Goal: Task Accomplishment & Management: Use online tool/utility

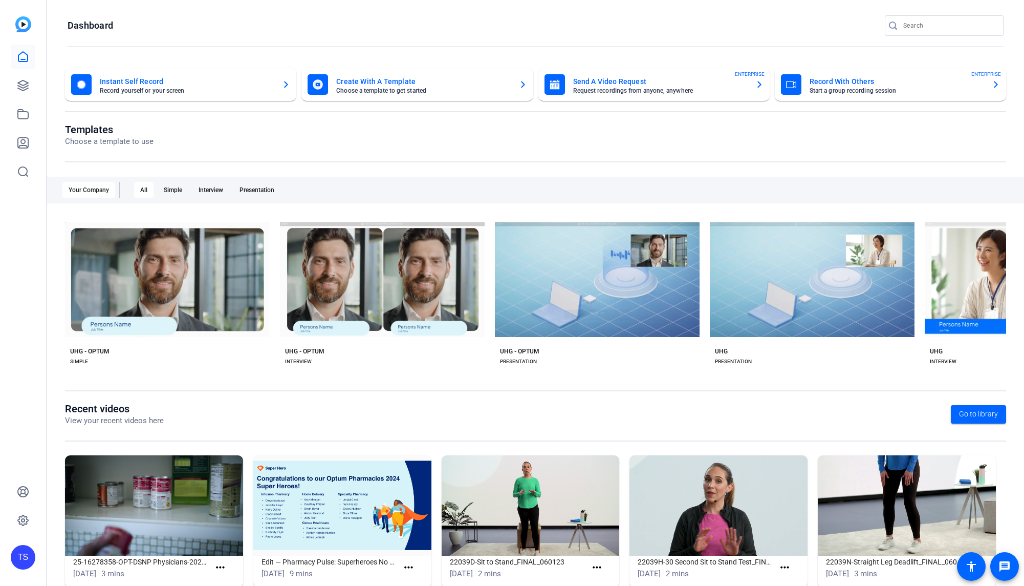
click at [28, 557] on div "TS" at bounding box center [23, 557] width 25 height 25
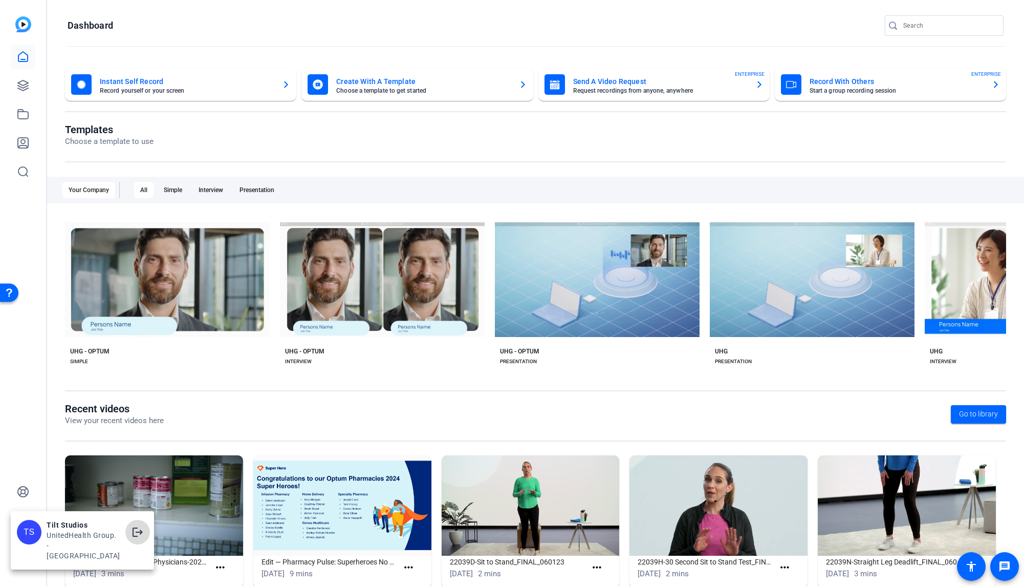
click at [140, 538] on mat-icon "logout" at bounding box center [138, 532] width 12 height 12
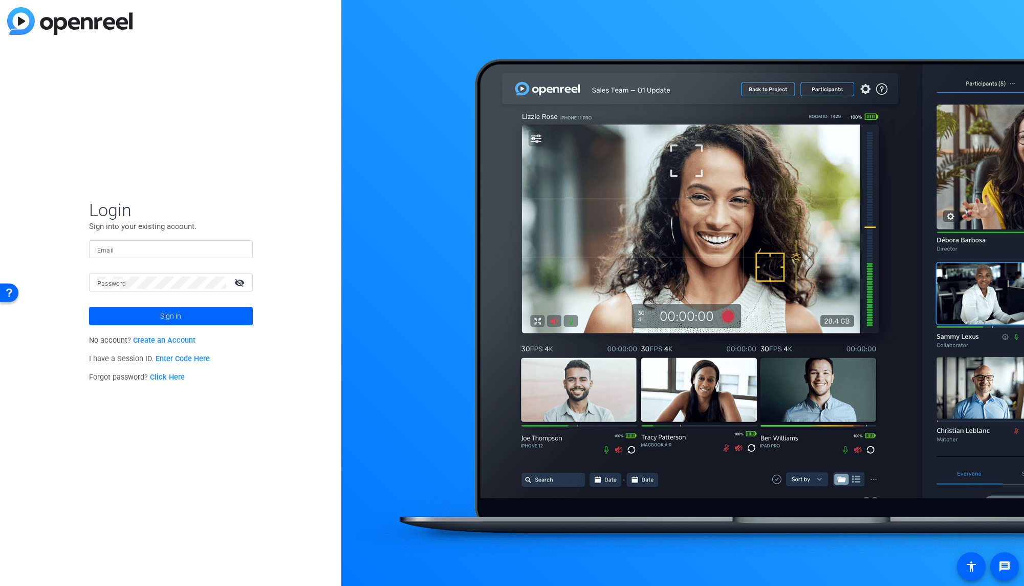
click at [264, 109] on div "Login Sign into your existing account. Email Password visibility_off Sign in No…" at bounding box center [170, 293] width 341 height 586
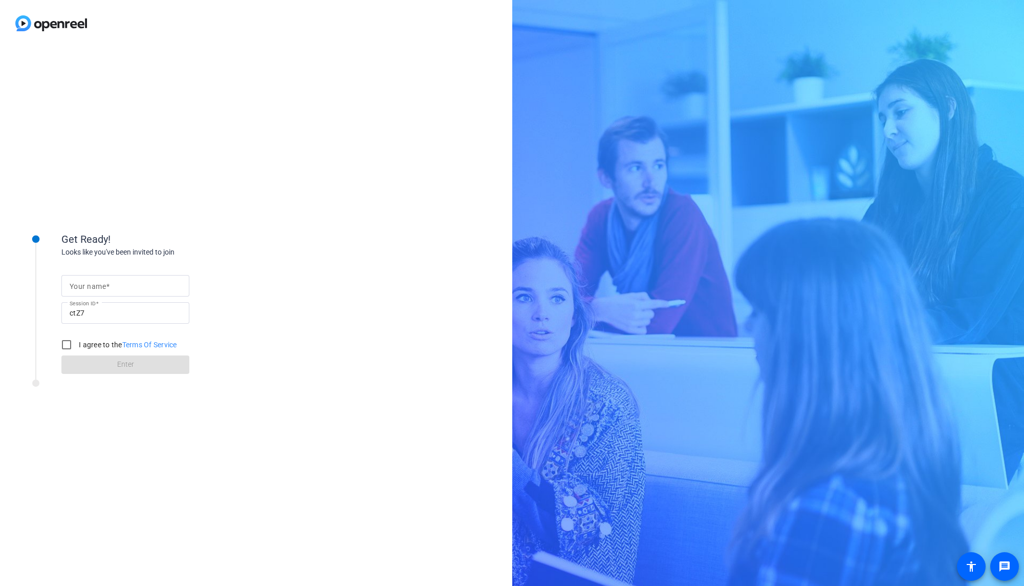
click at [122, 281] on input "Your name" at bounding box center [126, 285] width 112 height 12
type input "[PERSON_NAME]"
click at [64, 342] on input "I agree to the Terms Of Service" at bounding box center [66, 344] width 20 height 20
checkbox input "true"
click at [111, 367] on span at bounding box center [125, 364] width 128 height 25
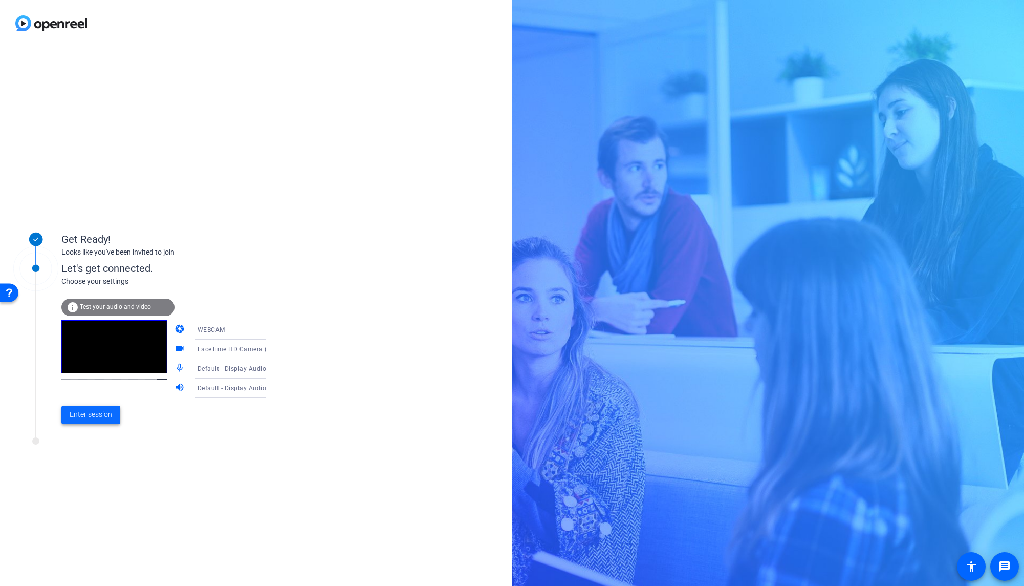
click at [110, 414] on span "Enter session" at bounding box center [91, 414] width 42 height 11
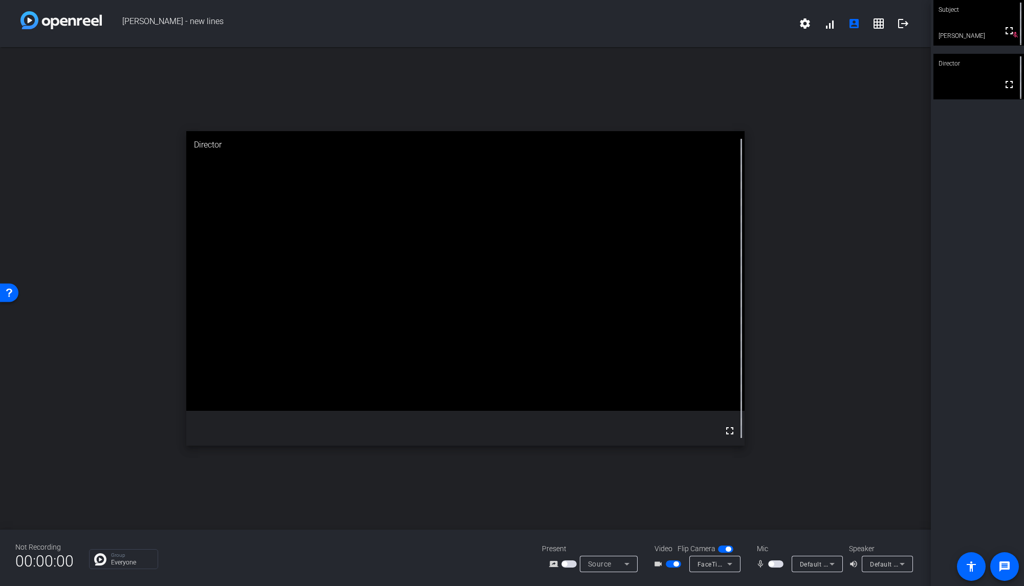
click at [772, 565] on span "button" at bounding box center [771, 563] width 5 height 5
click at [773, 565] on span "button" at bounding box center [775, 563] width 15 height 7
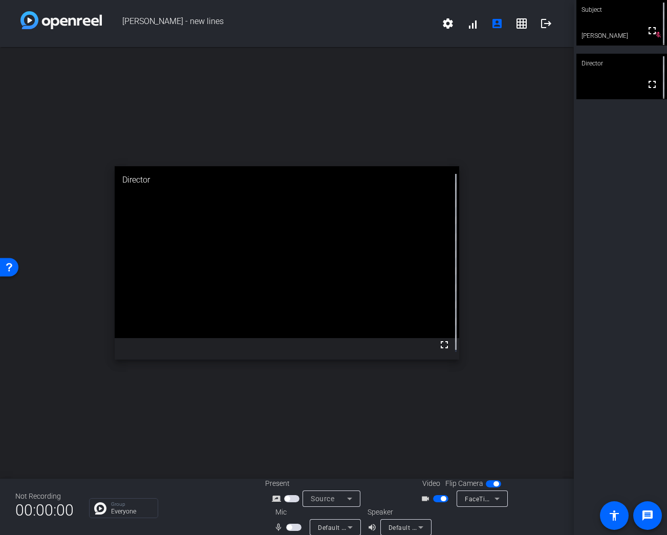
click at [290, 528] on span "button" at bounding box center [293, 527] width 15 height 7
click at [304, 428] on div "open_in_new Director fullscreen" at bounding box center [287, 263] width 574 height 432
click at [294, 527] on span "button" at bounding box center [296, 527] width 5 height 5
click at [291, 532] on mat-slide-toggle at bounding box center [294, 527] width 17 height 11
click at [291, 530] on span "button" at bounding box center [293, 527] width 15 height 7
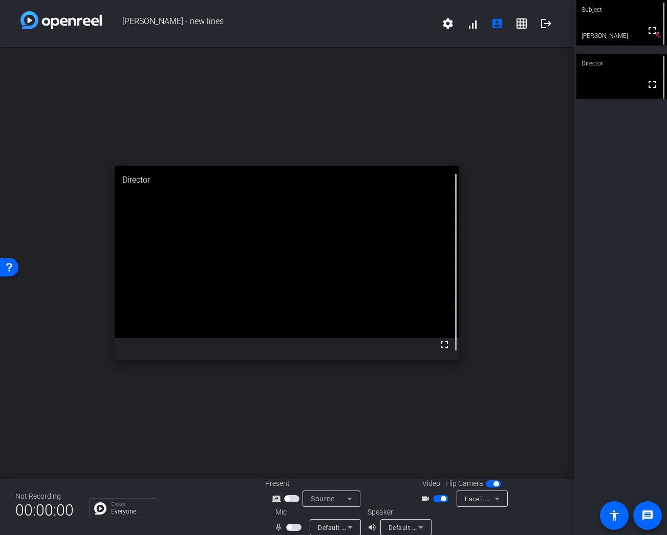
click at [294, 528] on span "button" at bounding box center [293, 527] width 15 height 7
click at [243, 444] on div "open_in_new Director fullscreen" at bounding box center [287, 263] width 574 height 432
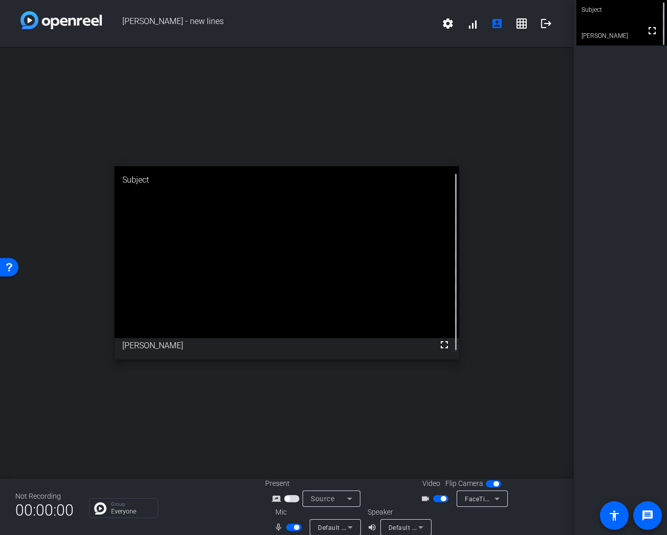
click at [531, 356] on div "open_in_new Subject fullscreen [PERSON_NAME]" at bounding box center [287, 263] width 574 height 432
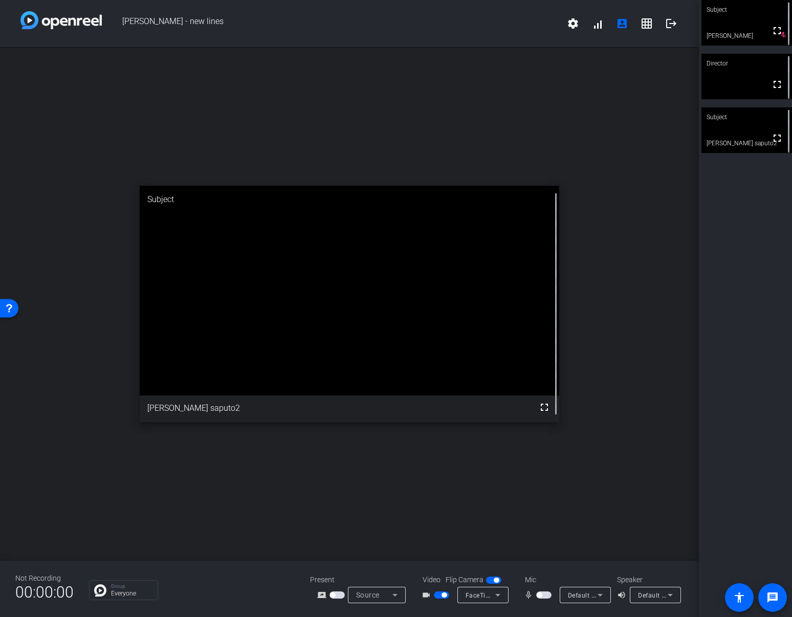
click at [735, 121] on div "Subject" at bounding box center [747, 116] width 91 height 19
click at [655, 295] on div "open_in_new Subject fullscreen [PERSON_NAME] saputo2" at bounding box center [349, 304] width 699 height 514
click at [539, 585] on span "button" at bounding box center [539, 595] width 5 height 5
click at [743, 271] on div "Subject fullscreen [PERSON_NAME] Director fullscreen Subject fullscreen [PERSON…" at bounding box center [745, 308] width 93 height 617
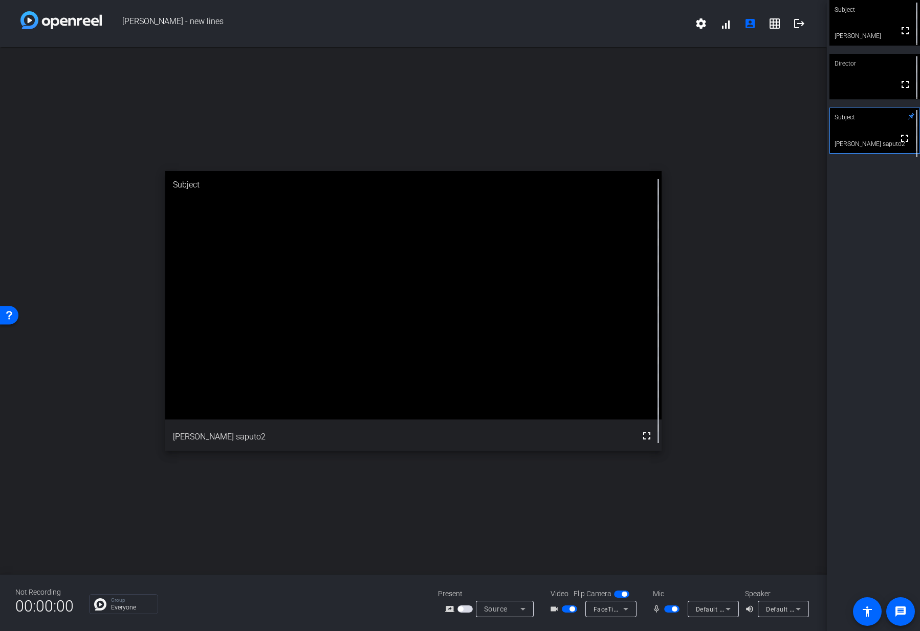
click at [715, 319] on div "open_in_new Subject fullscreen [PERSON_NAME] saputo2" at bounding box center [413, 310] width 827 height 527
click at [715, 375] on div "open_in_new Subject fullscreen [PERSON_NAME] saputo2" at bounding box center [413, 310] width 827 height 527
